Goal: Task Accomplishment & Management: Use online tool/utility

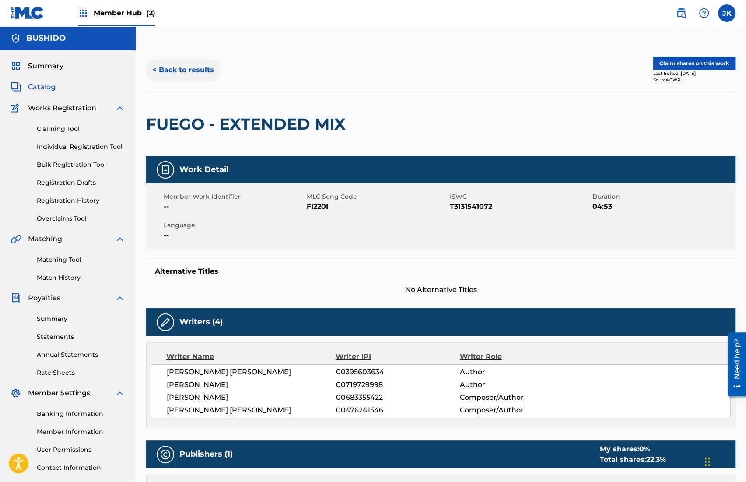
click at [185, 67] on button "< Back to results" at bounding box center [183, 70] width 74 height 22
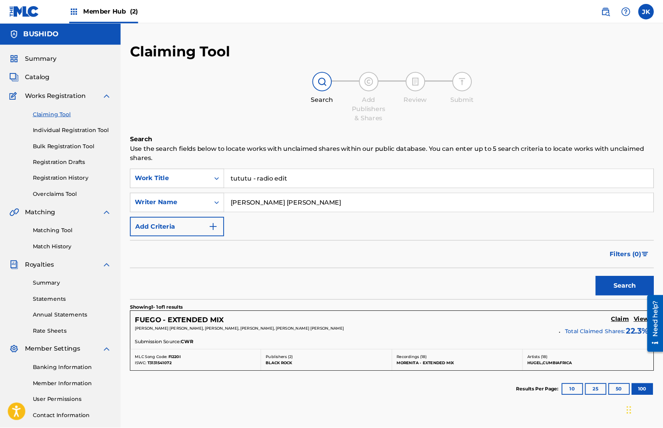
scroll to position [60, 0]
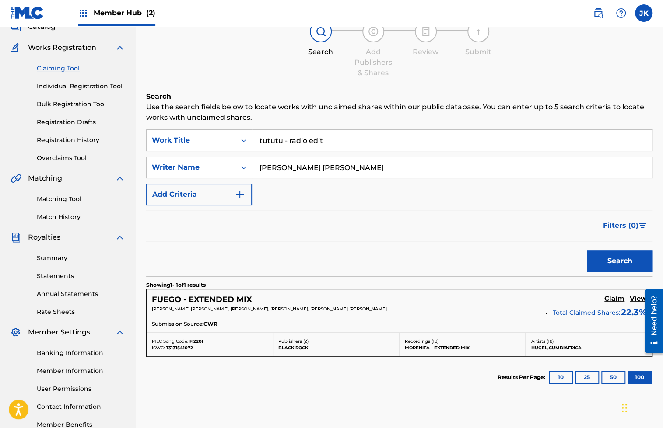
drag, startPoint x: 364, startPoint y: 174, endPoint x: 260, endPoint y: 159, distance: 105.2
click at [260, 159] on input "[PERSON_NAME] [PERSON_NAME]" at bounding box center [452, 167] width 400 height 21
type input "[PERSON_NAME]"
click at [625, 264] on button "Search" at bounding box center [620, 261] width 66 height 22
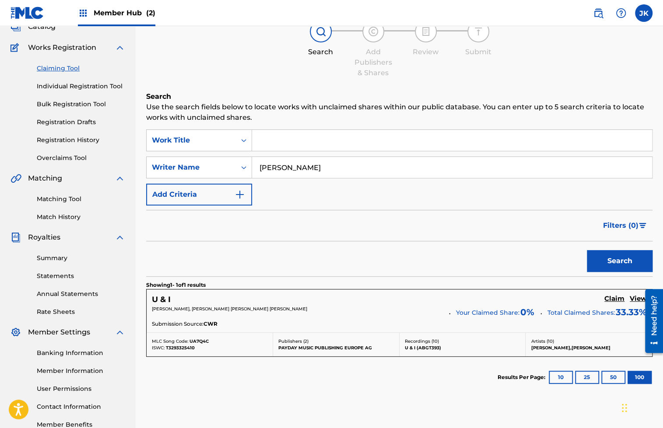
click at [406, 133] on input "Search Form" at bounding box center [452, 140] width 400 height 21
type input "dont you worry child"
click at [587, 250] on button "Search" at bounding box center [620, 261] width 66 height 22
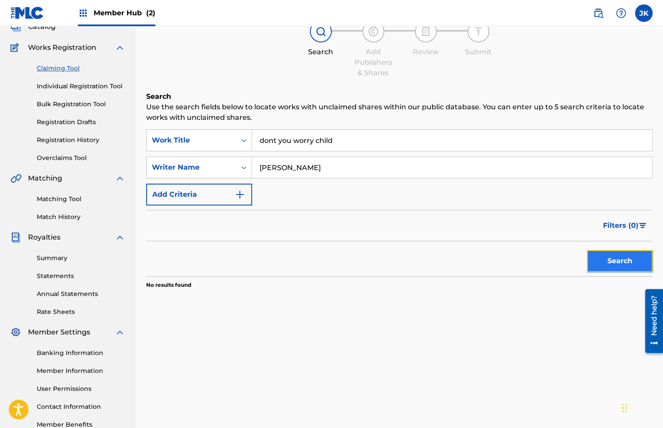
click at [592, 269] on button "Search" at bounding box center [620, 261] width 66 height 22
drag, startPoint x: 340, startPoint y: 170, endPoint x: 249, endPoint y: 166, distance: 90.2
click at [250, 166] on div "SearchWithCriteriae9b4747a-b7c7-4491-929c-2011a3254180 Writer Name [PERSON_NAME]" at bounding box center [399, 168] width 506 height 22
paste input "[PERSON_NAME]"
type input "[PERSON_NAME]"
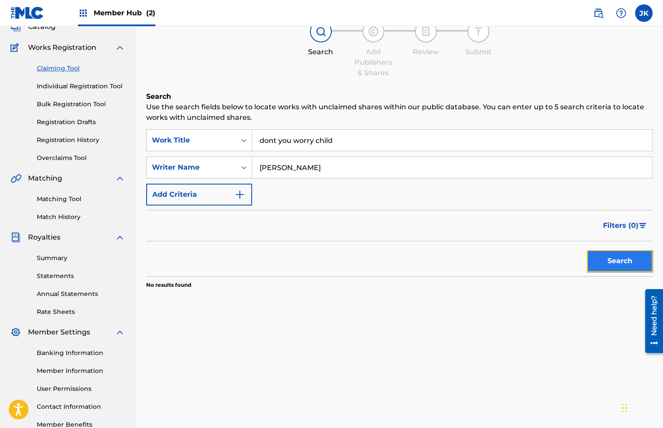
click at [602, 259] on button "Search" at bounding box center [620, 261] width 66 height 22
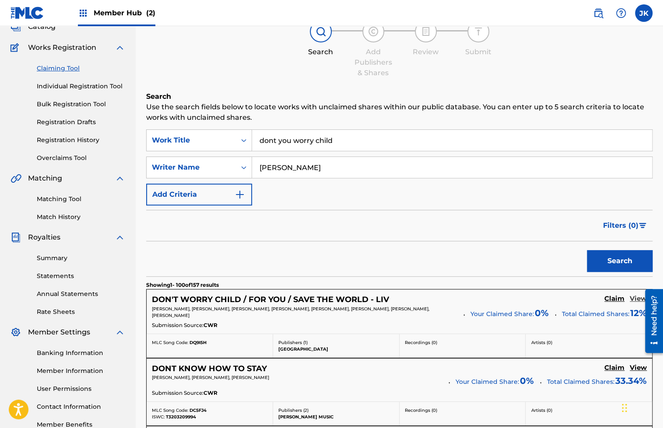
click at [633, 298] on h5 "View" at bounding box center [638, 299] width 17 height 8
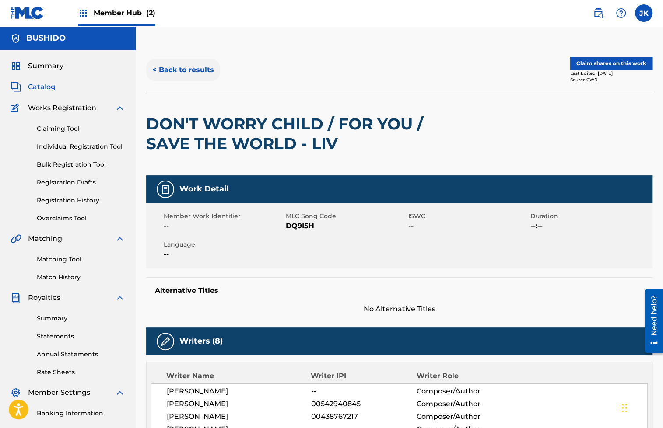
click at [189, 77] on button "< Back to results" at bounding box center [183, 70] width 74 height 22
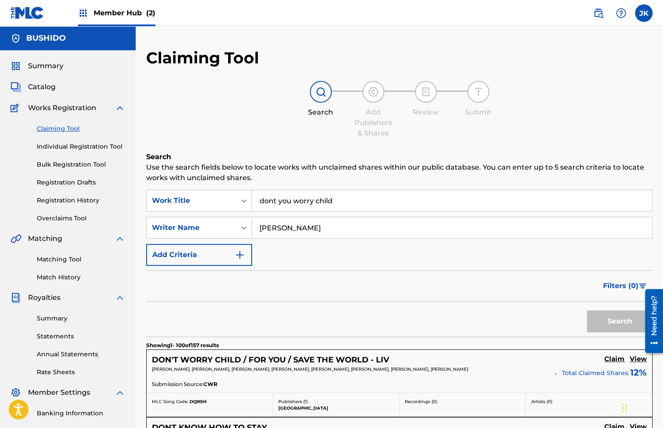
scroll to position [60, 0]
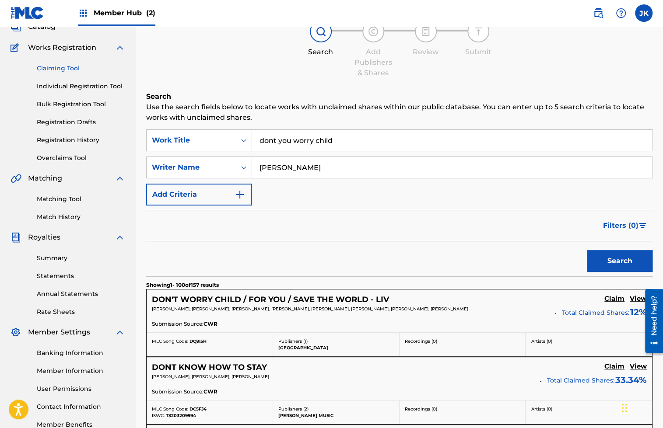
drag, startPoint x: 351, startPoint y: 144, endPoint x: 333, endPoint y: 133, distance: 21.0
click at [333, 133] on input "dont you worry child" at bounding box center [452, 140] width 400 height 21
paste input "Don't You Worry Child - [PERSON_NAME] & [PERSON_NAME] Remix"
type input "Don't You Worry Child - [PERSON_NAME] & [PERSON_NAME] Remix"
click at [408, 170] on input "[PERSON_NAME]" at bounding box center [452, 167] width 400 height 21
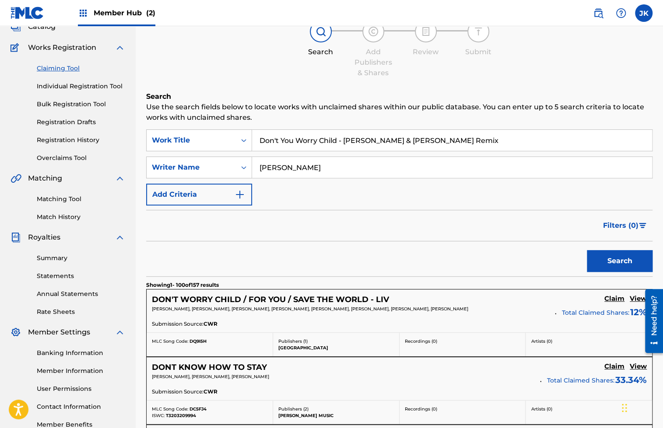
type input "[PERSON_NAME]"
click at [587, 250] on button "Search" at bounding box center [620, 261] width 66 height 22
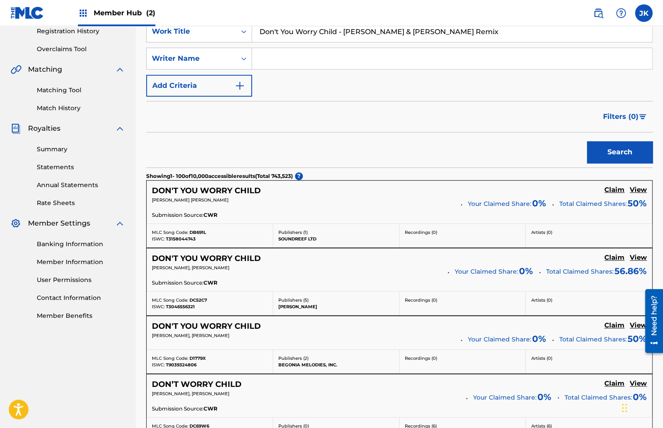
scroll to position [0, 0]
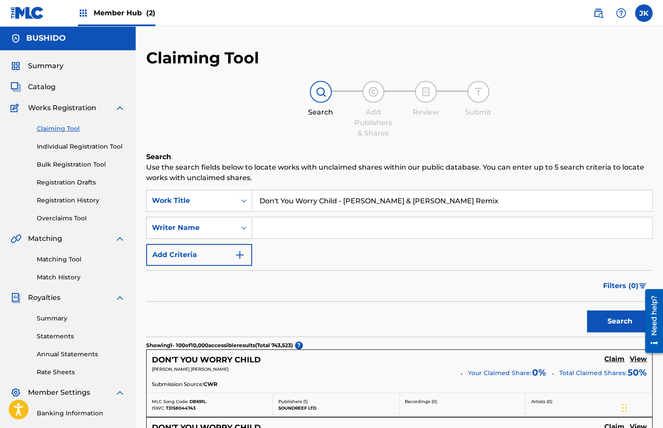
click at [243, 234] on div "Search Form" at bounding box center [244, 228] width 16 height 16
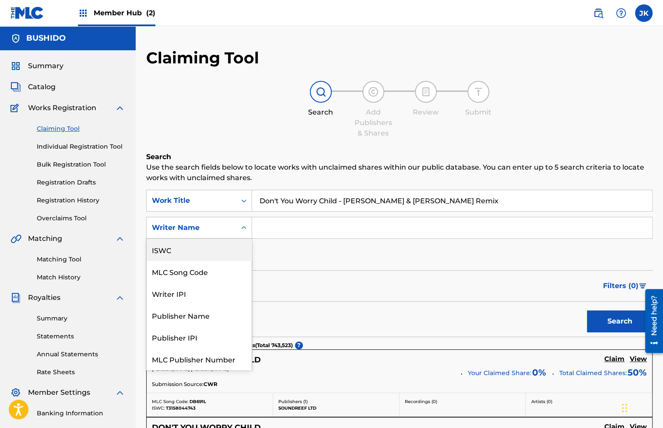
click at [225, 256] on div "ISWC" at bounding box center [199, 250] width 105 height 22
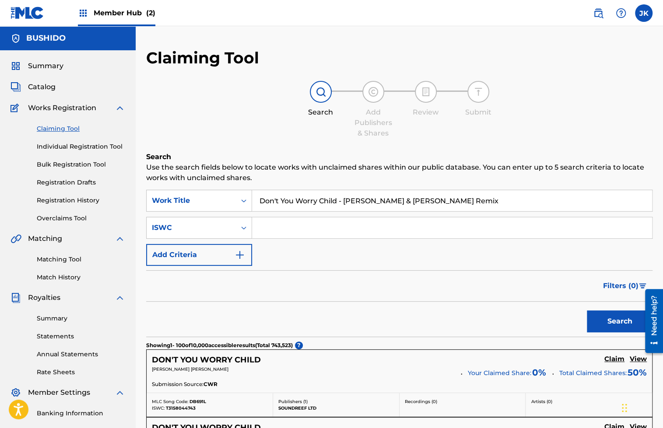
click at [342, 221] on input "Search Form" at bounding box center [452, 227] width 400 height 21
paste input "T-909.326.811-2"
type input "T-909.326.811-2"
click at [609, 319] on button "Search" at bounding box center [620, 322] width 66 height 22
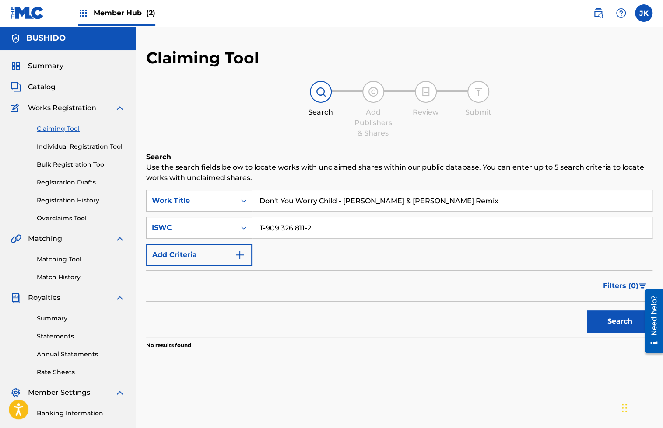
drag, startPoint x: 466, startPoint y: 199, endPoint x: 376, endPoint y: 151, distance: 101.6
click at [377, 152] on div "Search Use the search fields below to locate works with unclaimed shares within…" at bounding box center [399, 273] width 506 height 242
click at [270, 227] on input "T-909.326.811-2" at bounding box center [452, 227] width 400 height 21
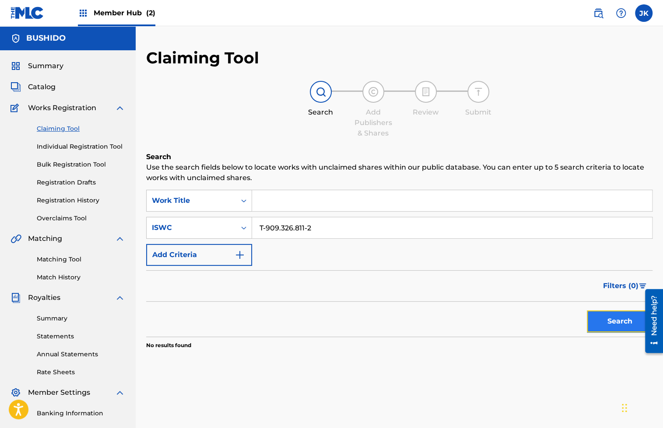
click at [617, 317] on button "Search" at bounding box center [620, 322] width 66 height 22
click at [266, 230] on input "T-909.326.811-2" at bounding box center [452, 227] width 400 height 21
type input "T9093268112"
click at [587, 311] on button "Search" at bounding box center [620, 322] width 66 height 22
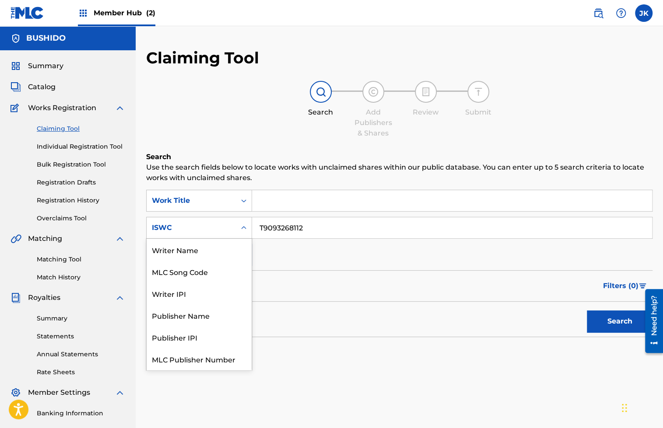
click at [213, 232] on div "ISWC" at bounding box center [191, 228] width 79 height 11
click at [216, 252] on div "Writer Name" at bounding box center [199, 250] width 105 height 22
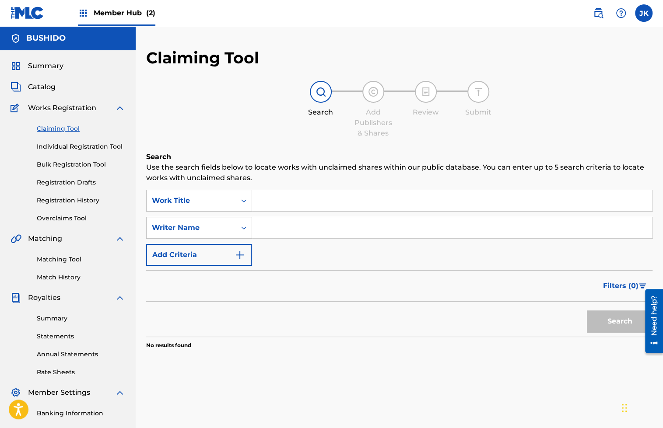
click at [385, 236] on input "Search Form" at bounding box center [452, 227] width 400 height 21
paste input "[PERSON_NAME]"
type input "[PERSON_NAME]"
click at [620, 326] on button "Search" at bounding box center [620, 322] width 66 height 22
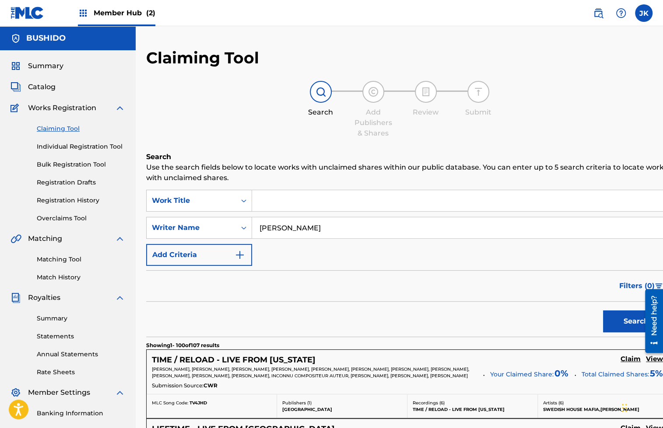
click at [341, 196] on input "Search Form" at bounding box center [460, 200] width 416 height 21
click at [459, 168] on p "Use the search fields below to locate works with unclaimed shares within our pu…" at bounding box center [407, 172] width 522 height 21
click at [610, 316] on button "Search" at bounding box center [636, 322] width 66 height 22
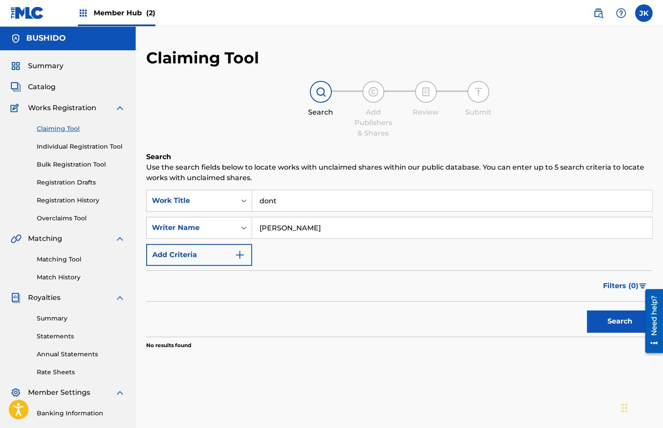
click at [330, 197] on input "dont" at bounding box center [452, 200] width 400 height 21
type input "dont you worry child"
click at [587, 311] on button "Search" at bounding box center [620, 322] width 66 height 22
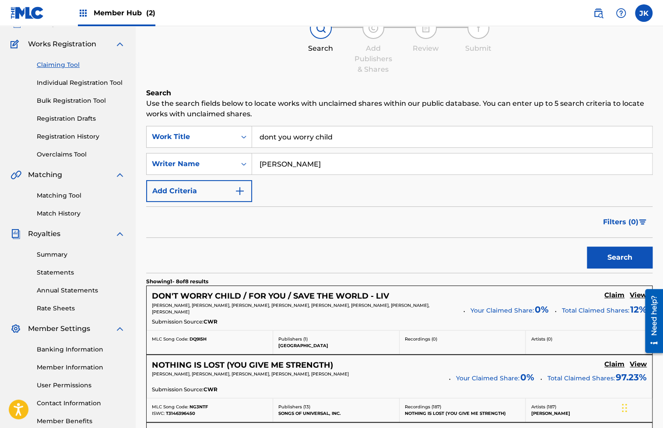
scroll to position [65, 0]
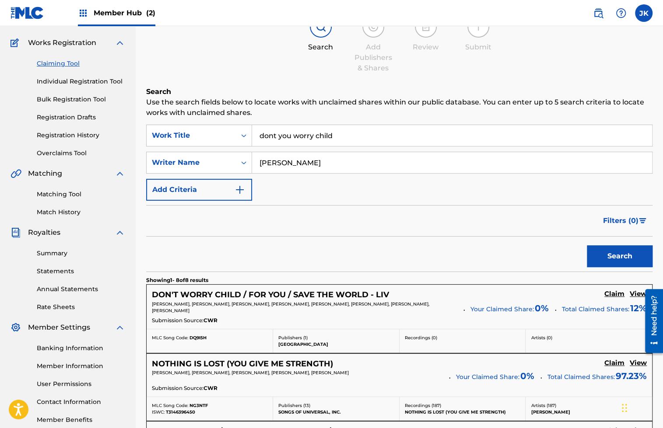
click at [638, 293] on iframe at bounding box center [650, 321] width 25 height 70
click at [636, 293] on h5 "View" at bounding box center [638, 294] width 17 height 8
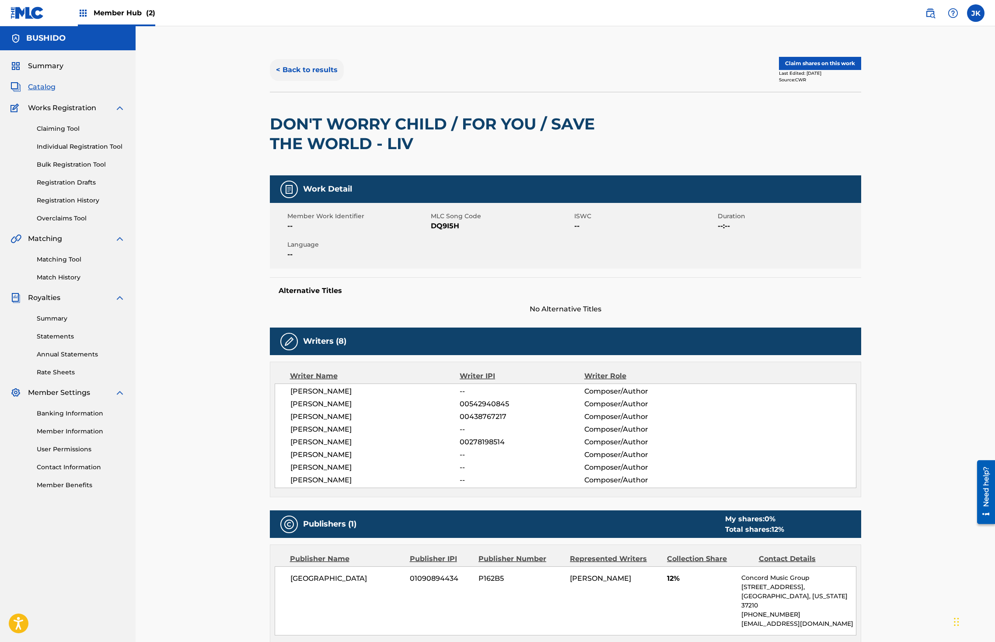
click at [304, 71] on button "< Back to results" at bounding box center [307, 70] width 74 height 22
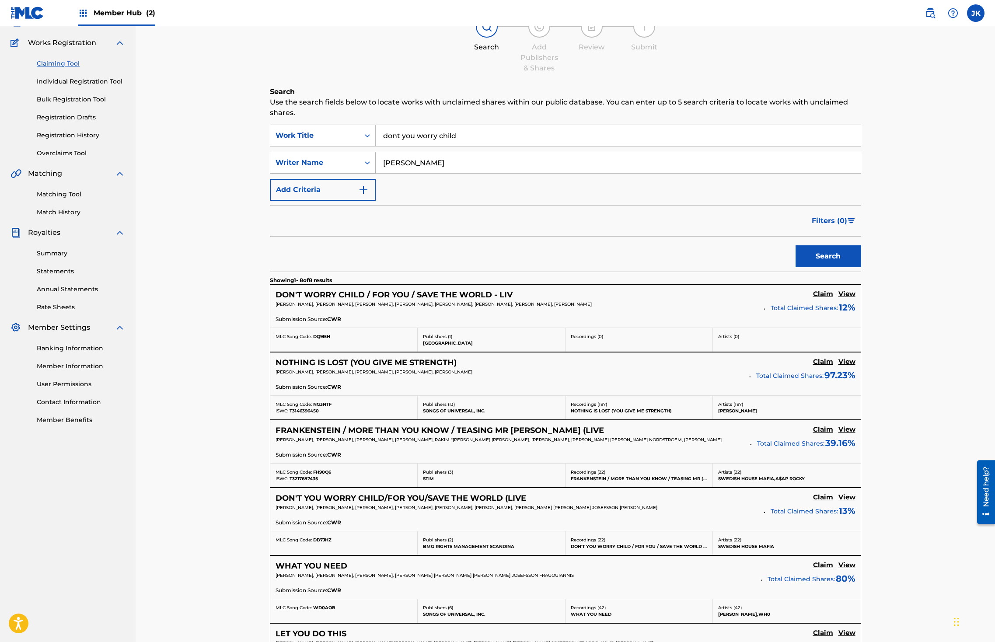
drag, startPoint x: 456, startPoint y: 163, endPoint x: 357, endPoint y: 155, distance: 98.8
click at [359, 159] on div "SearchWithCriteria8a17da80-6ea1-4ce0-ad6f-e4bf4c802ec0 Writer Name [PERSON_NAME]" at bounding box center [566, 163] width 592 height 22
paste input "[PERSON_NAME]"
type input "[PERSON_NAME]"
drag, startPoint x: 503, startPoint y: 126, endPoint x: 523, endPoint y: 147, distance: 28.5
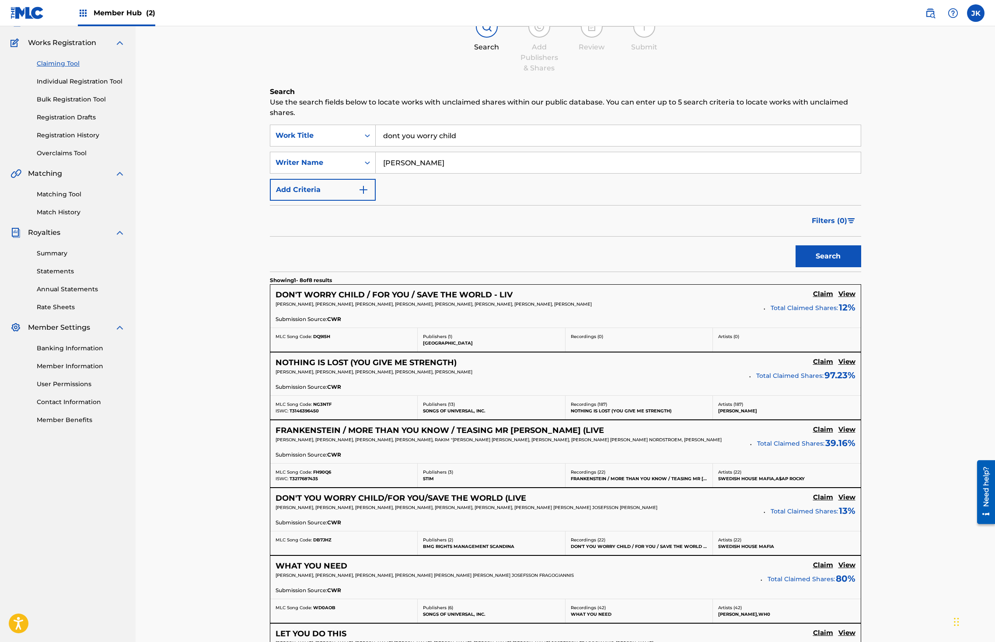
click at [523, 147] on div "SearchWithCriteria7785f8d3-7f35-4212-8ebd-db6c1486acae Work Title dont you worr…" at bounding box center [566, 163] width 592 height 76
click at [746, 245] on button "Search" at bounding box center [829, 256] width 66 height 22
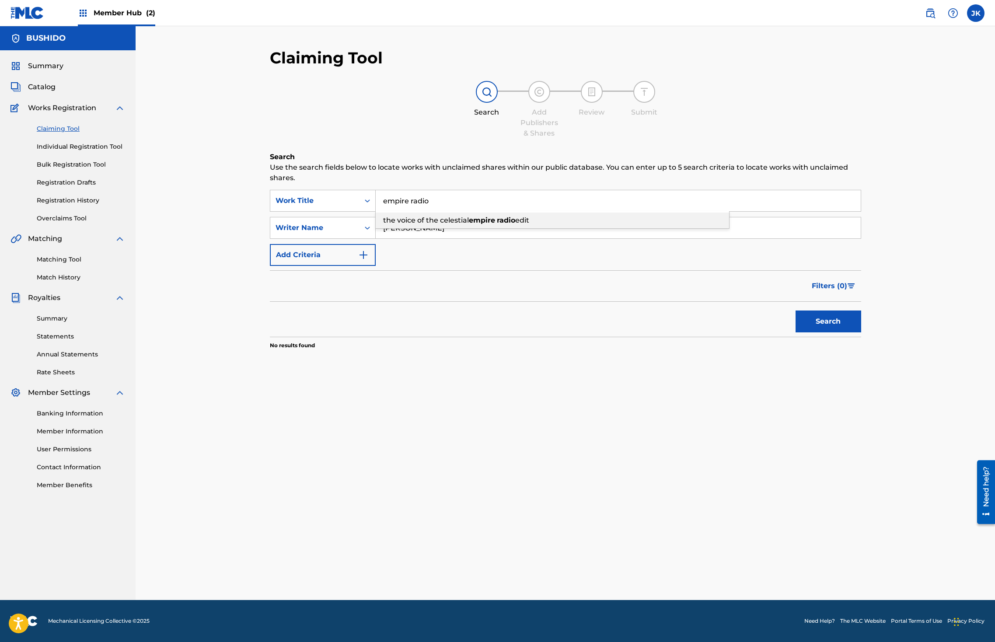
type input "empire"
click at [746, 322] on button "Search" at bounding box center [829, 322] width 66 height 22
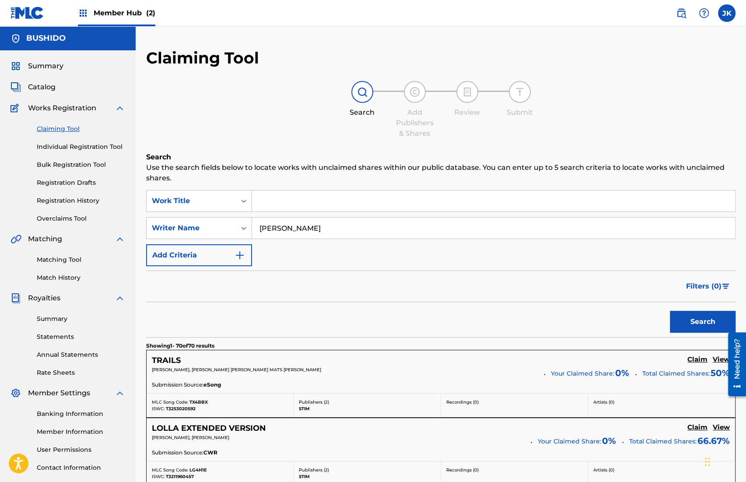
click at [386, 204] on input "Search Form" at bounding box center [493, 200] width 483 height 21
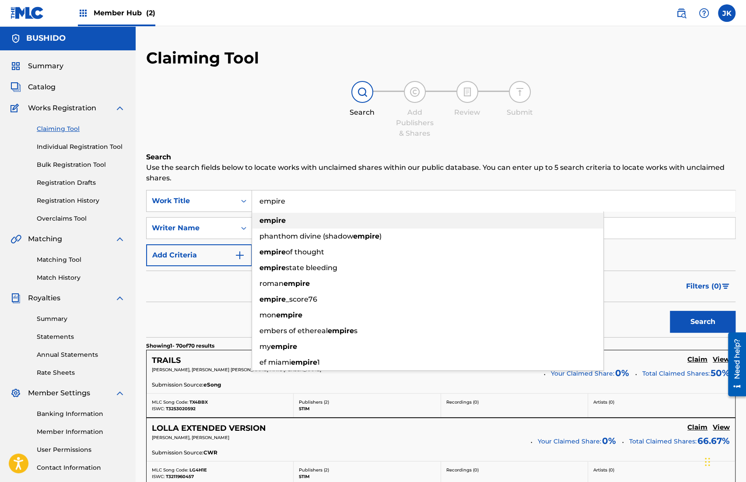
click at [337, 214] on div "empire" at bounding box center [427, 221] width 351 height 16
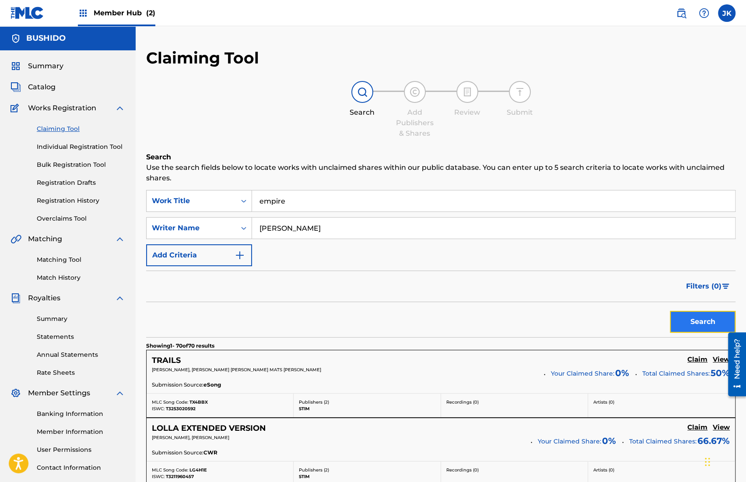
click at [695, 321] on button "Search" at bounding box center [703, 322] width 66 height 22
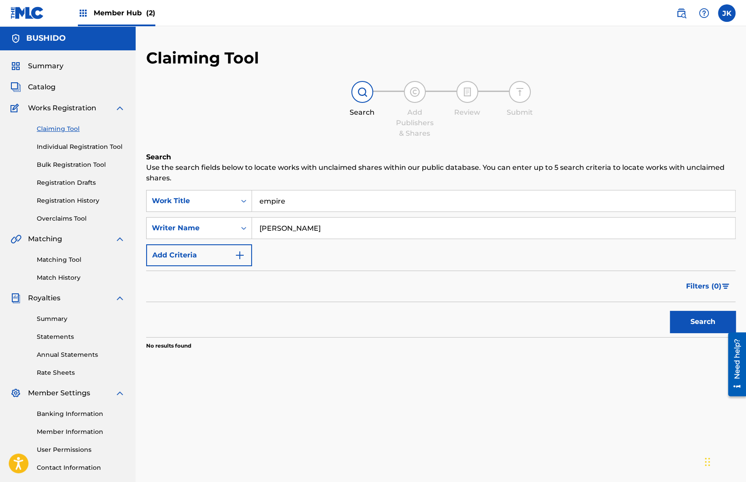
click at [387, 207] on input "empire" at bounding box center [493, 200] width 483 height 21
type input "empire - radio edit"
click at [670, 311] on button "Search" at bounding box center [703, 322] width 66 height 22
